Goal: Task Accomplishment & Management: Use online tool/utility

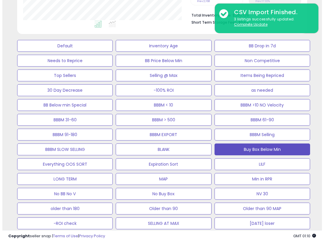
scroll to position [121, 167]
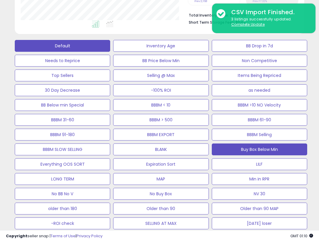
click at [74, 46] on button "Default" at bounding box center [62, 46] width 95 height 12
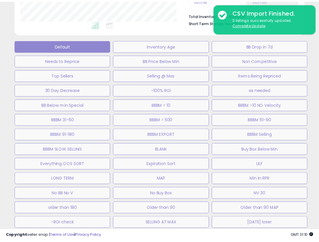
scroll to position [121, 170]
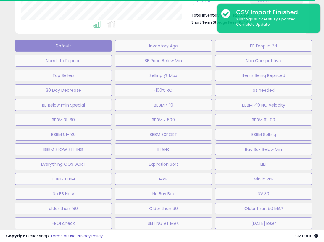
select select "**"
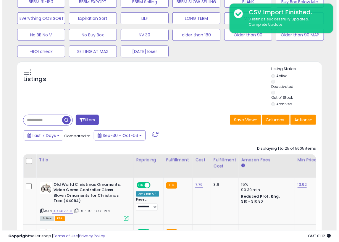
scroll to position [295482, 295427]
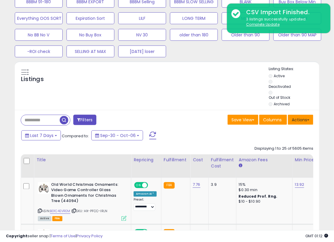
click at [311, 120] on button "Actions" at bounding box center [300, 120] width 25 height 10
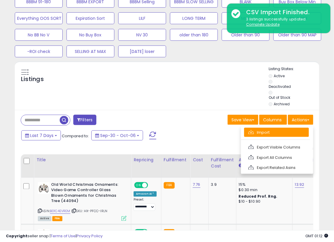
click at [278, 132] on link "Import" at bounding box center [276, 132] width 65 height 9
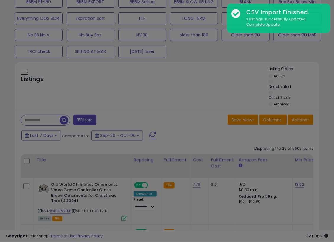
scroll to position [121, 179]
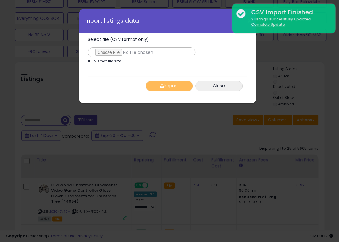
type input "**********"
click at [110, 84] on div "Import Close" at bounding box center [167, 86] width 159 height 20
click at [162, 85] on span "button" at bounding box center [162, 86] width 4 height 4
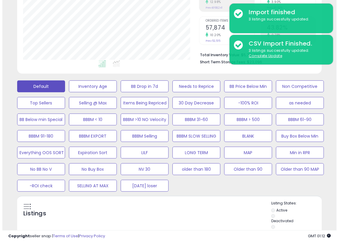
scroll to position [115, 0]
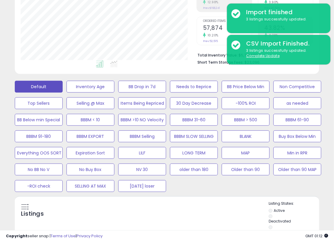
click at [323, 133] on div "Default Inventory Age BB Drop in 7d Needs to Reprice BB Price Below Min Non Com…" at bounding box center [166, 135] width 319 height 116
click at [303, 135] on button "Buy Box Below Min" at bounding box center [297, 136] width 48 height 12
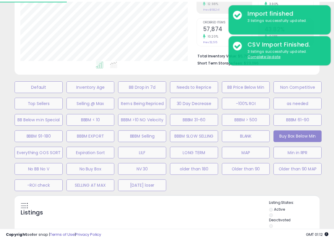
scroll to position [121, 179]
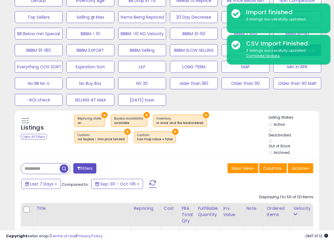
scroll to position [201, 0]
click at [310, 167] on button "Actions" at bounding box center [300, 168] width 25 height 10
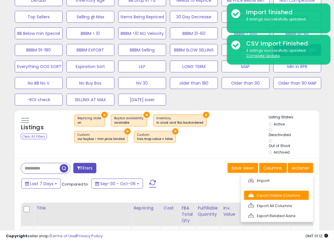
click at [273, 196] on link "Export Visible Columns" at bounding box center [276, 195] width 65 height 9
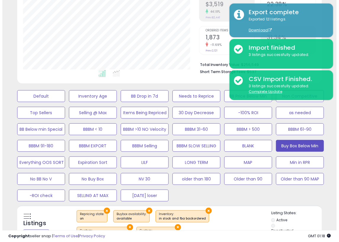
scroll to position [98, 0]
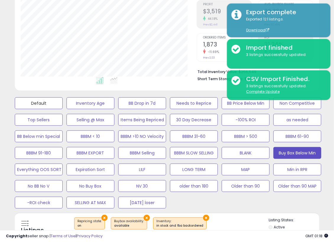
click at [26, 106] on button "Default" at bounding box center [39, 103] width 48 height 12
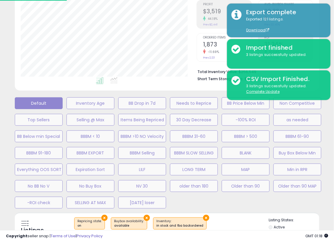
scroll to position [121, 179]
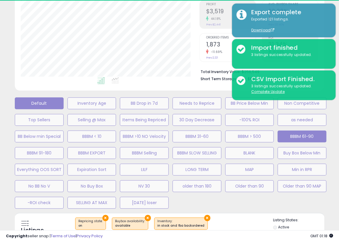
select select "**"
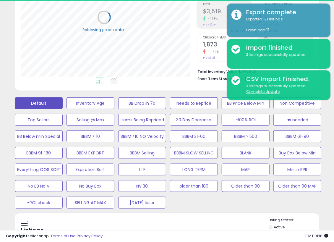
scroll to position [295482, 295427]
click at [323, 150] on div "Default Inventory Age BB Drop in 7d Needs to Reprice BB Price Below Min Non Com…" at bounding box center [167, 151] width 328 height 116
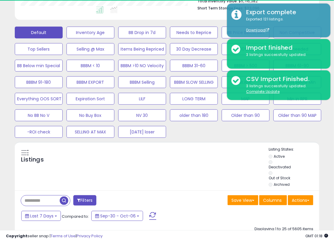
scroll to position [169, 0]
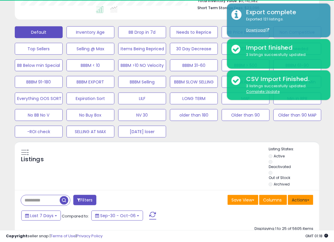
click at [309, 199] on button "Actions" at bounding box center [300, 200] width 25 height 10
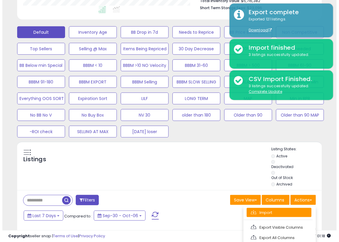
scroll to position [121, 176]
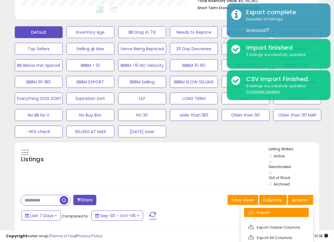
click at [258, 211] on link "Import" at bounding box center [276, 212] width 65 height 9
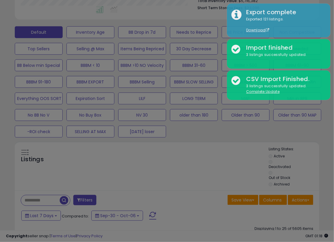
scroll to position [121, 179]
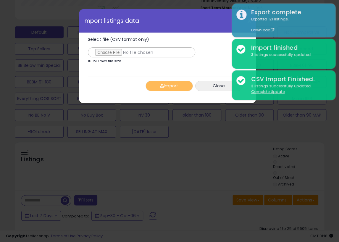
type input "**********"
click at [123, 73] on div "Select file (CSV format only) 100MB max file size 0% [GEOGRAPHIC_DATA] Close" at bounding box center [167, 64] width 159 height 63
click at [162, 83] on button "Import" at bounding box center [168, 86] width 47 height 10
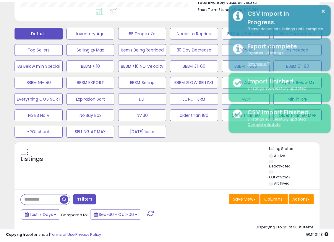
scroll to position [295482, 295427]
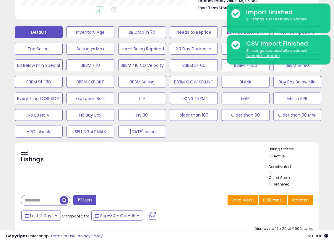
click at [209, 162] on div "Listings" at bounding box center [167, 167] width 304 height 42
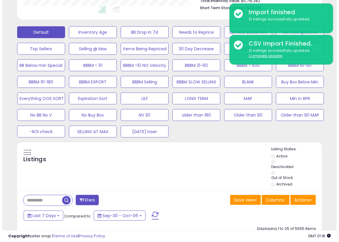
scroll to position [141, 0]
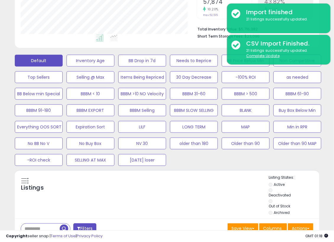
click at [323, 134] on div "Default Inventory Age BB Drop in 7d Needs to Reprice BB Price Below Min Non Com…" at bounding box center [167, 109] width 328 height 116
click at [288, 124] on button "Min in RPR" at bounding box center [297, 127] width 48 height 12
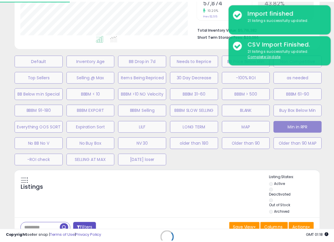
scroll to position [121, 179]
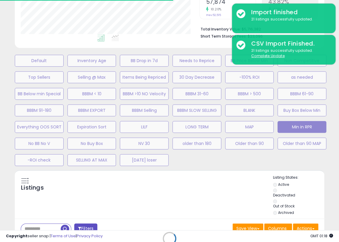
select select "**"
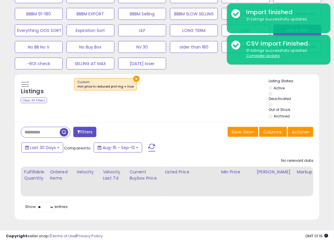
scroll to position [0, 0]
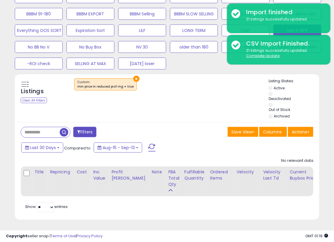
click at [180, 122] on div "Filters Save View Save As New View" at bounding box center [167, 171] width 304 height 98
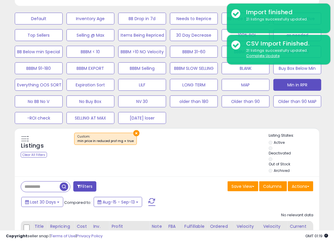
click at [181, 154] on div "Listings Clear All Filters × Listing States:" at bounding box center [167, 154] width 304 height 42
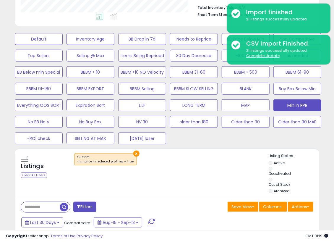
scroll to position [0, 0]
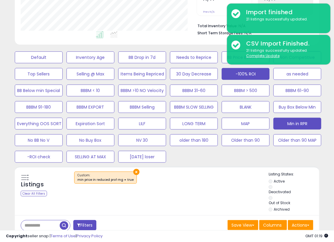
click at [247, 71] on button "-100% ROI" at bounding box center [246, 74] width 48 height 12
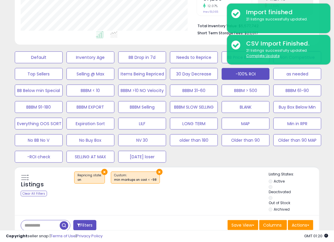
click at [193, 192] on div "Listings Clear All Filters × Repricing state : on" at bounding box center [167, 192] width 304 height 42
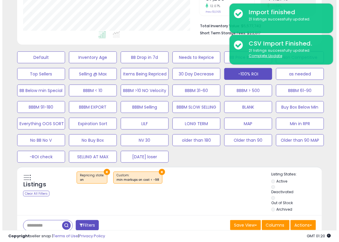
scroll to position [224, 0]
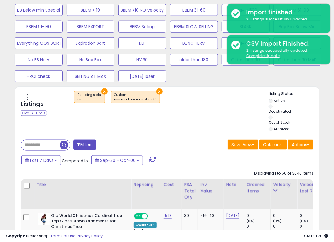
click at [80, 146] on button "Filters" at bounding box center [84, 145] width 23 height 10
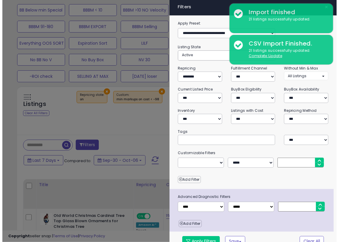
scroll to position [121, 179]
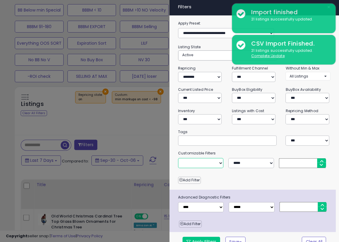
click at [219, 163] on select "**********" at bounding box center [201, 163] width 46 height 10
select select "**********"
click at [178, 158] on select "**********" at bounding box center [201, 163] width 46 height 10
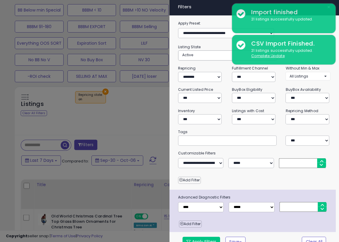
click at [291, 162] on input "number" at bounding box center [302, 163] width 47 height 10
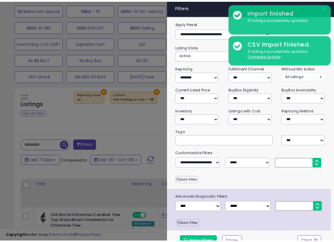
scroll to position [7, 0]
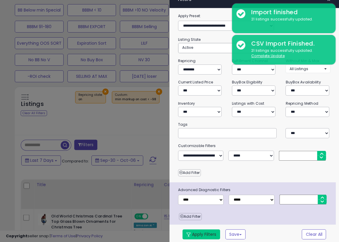
type input "***"
click at [205, 233] on button "Apply Filters" at bounding box center [201, 234] width 38 height 10
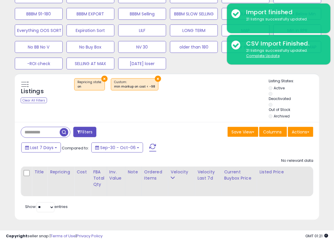
scroll to position [241, 0]
click at [183, 127] on div "Save View Save As New View Update Current View Columns Actions Import Export Vi…" at bounding box center [242, 133] width 151 height 12
click at [161, 116] on div "Listings Clear All Filters × Repricing state : on × Active" at bounding box center [167, 97] width 304 height 49
click at [174, 129] on div "Save View Save As New View Update Current View Columns Actions Import Export Vi…" at bounding box center [242, 133] width 151 height 12
click at [182, 122] on div "Filters Save View Save As New View Update Current View Columns" at bounding box center [167, 171] width 304 height 98
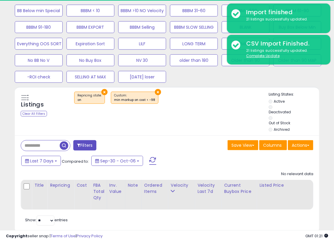
scroll to position [224, 0]
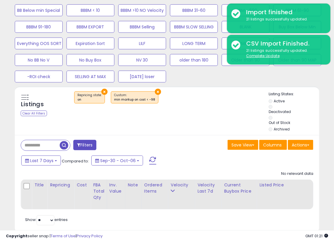
click at [182, 122] on div "Listings Clear All Filters × Repricing state : on" at bounding box center [167, 112] width 304 height 42
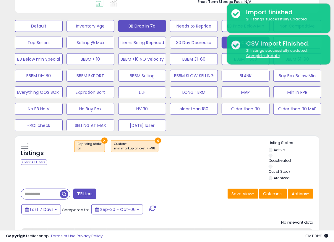
scroll to position [175, 0]
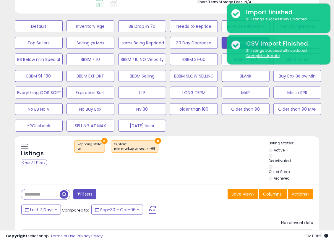
click at [169, 159] on div "Listings Clear All Filters × Repricing state : on" at bounding box center [167, 161] width 304 height 42
click at [171, 164] on div "Listings Clear All Filters × Repricing state : on" at bounding box center [167, 161] width 304 height 42
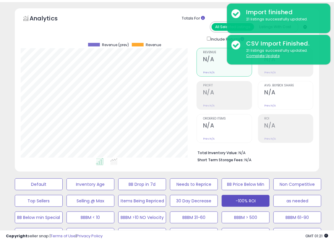
scroll to position [0, 0]
